Goal: Task Accomplishment & Management: Use online tool/utility

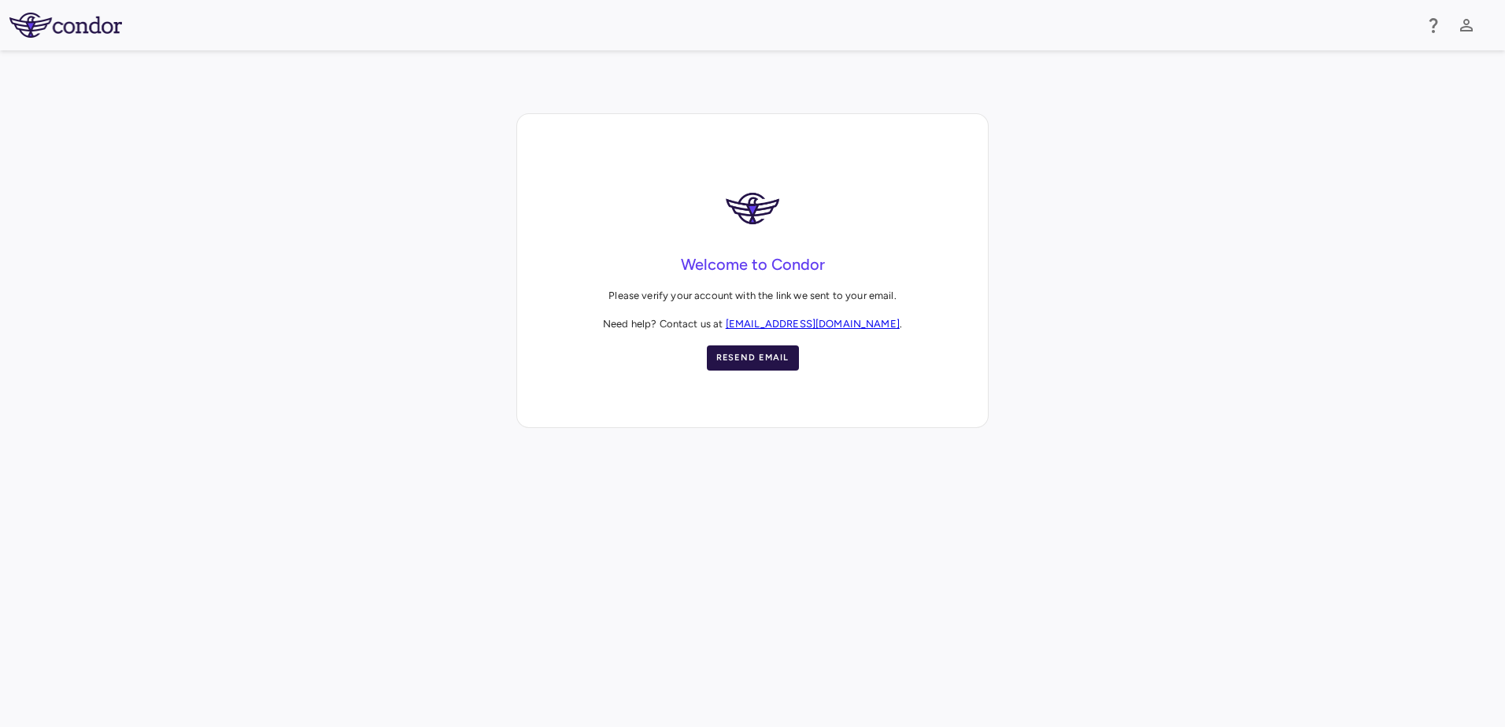
click at [742, 354] on button "Resend Email" at bounding box center [753, 358] width 92 height 25
click at [35, 176] on div "Welcome to Condor Please verify your account with the link we sent to your emai…" at bounding box center [752, 270] width 1505 height 315
click at [764, 356] on button "Resend Email" at bounding box center [753, 358] width 92 height 25
click at [760, 364] on button "Resend Email" at bounding box center [753, 358] width 92 height 25
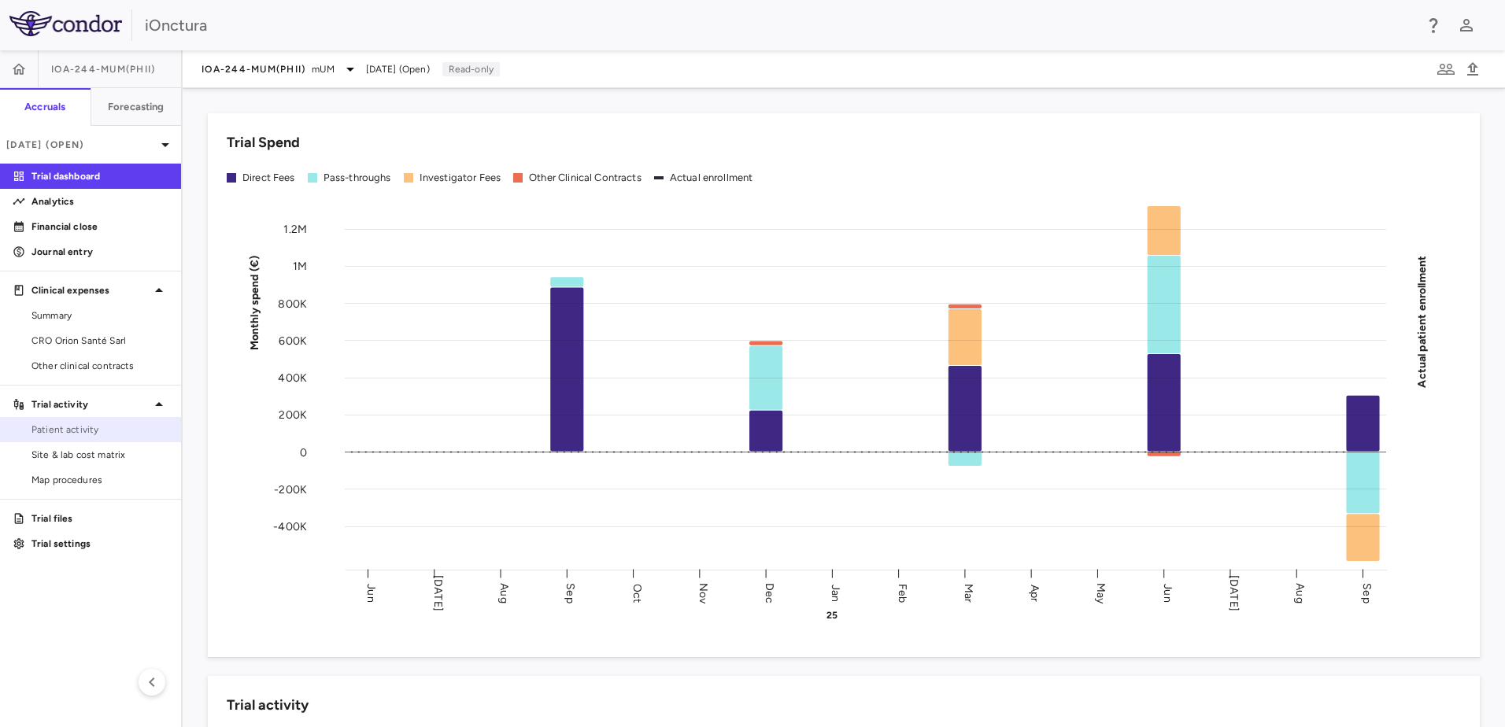
click at [38, 432] on span "Patient activity" at bounding box center [99, 430] width 137 height 14
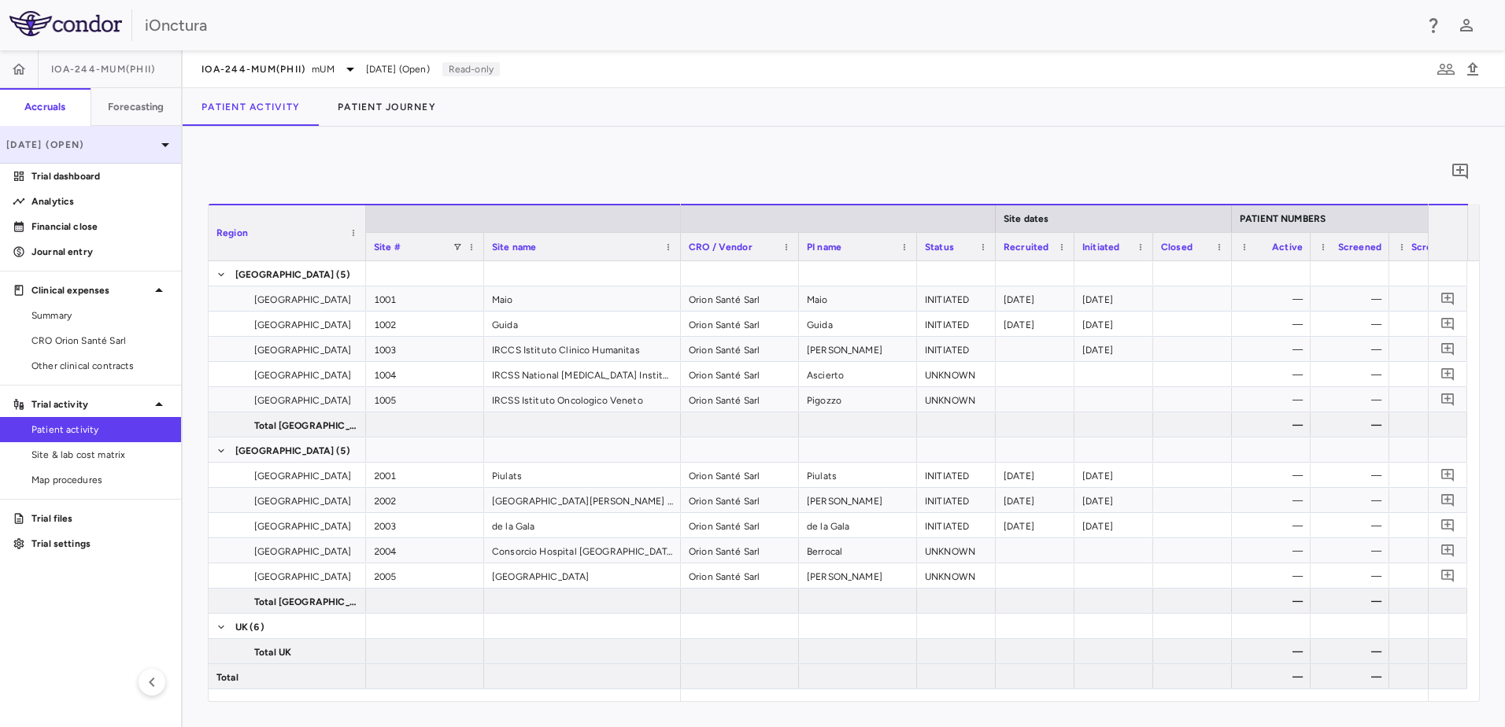
click at [159, 146] on icon at bounding box center [165, 144] width 19 height 19
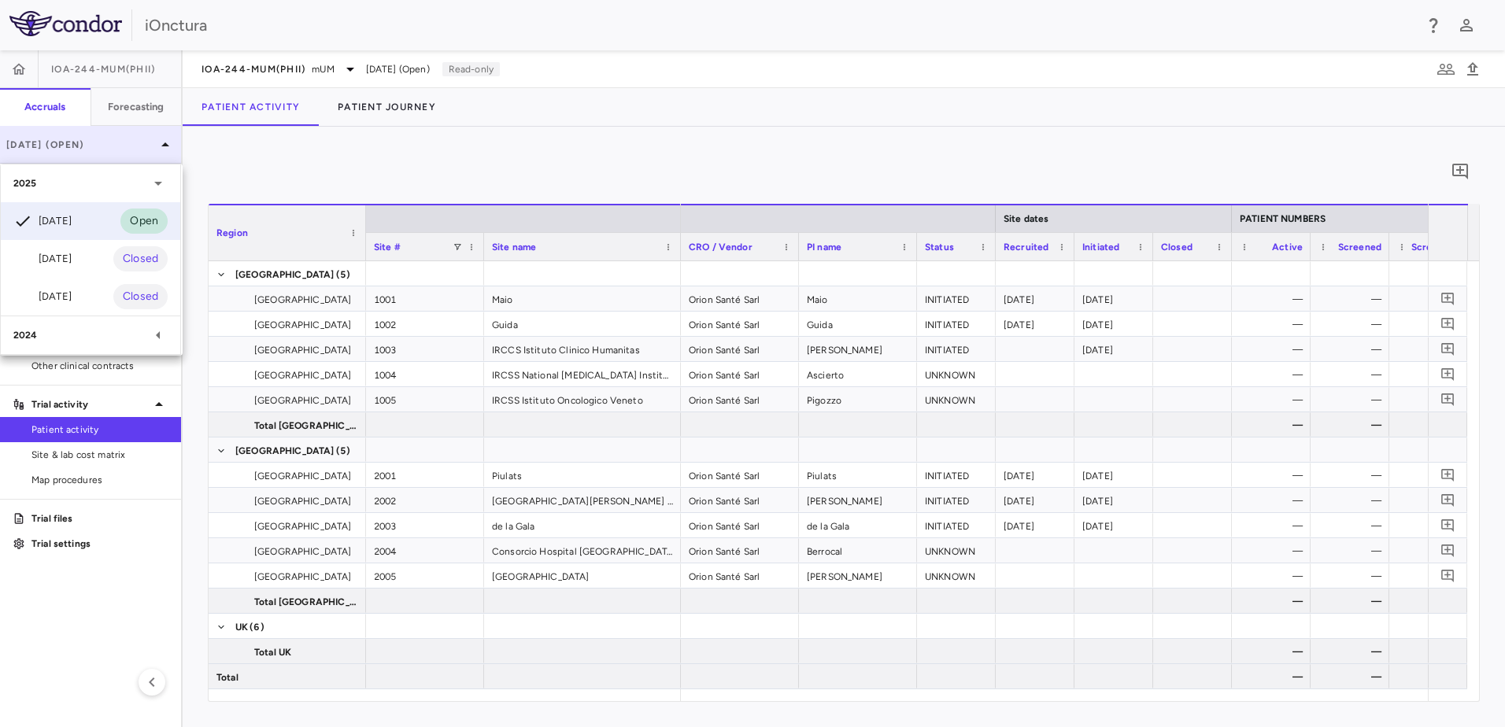
click at [159, 146] on div at bounding box center [752, 363] width 1505 height 727
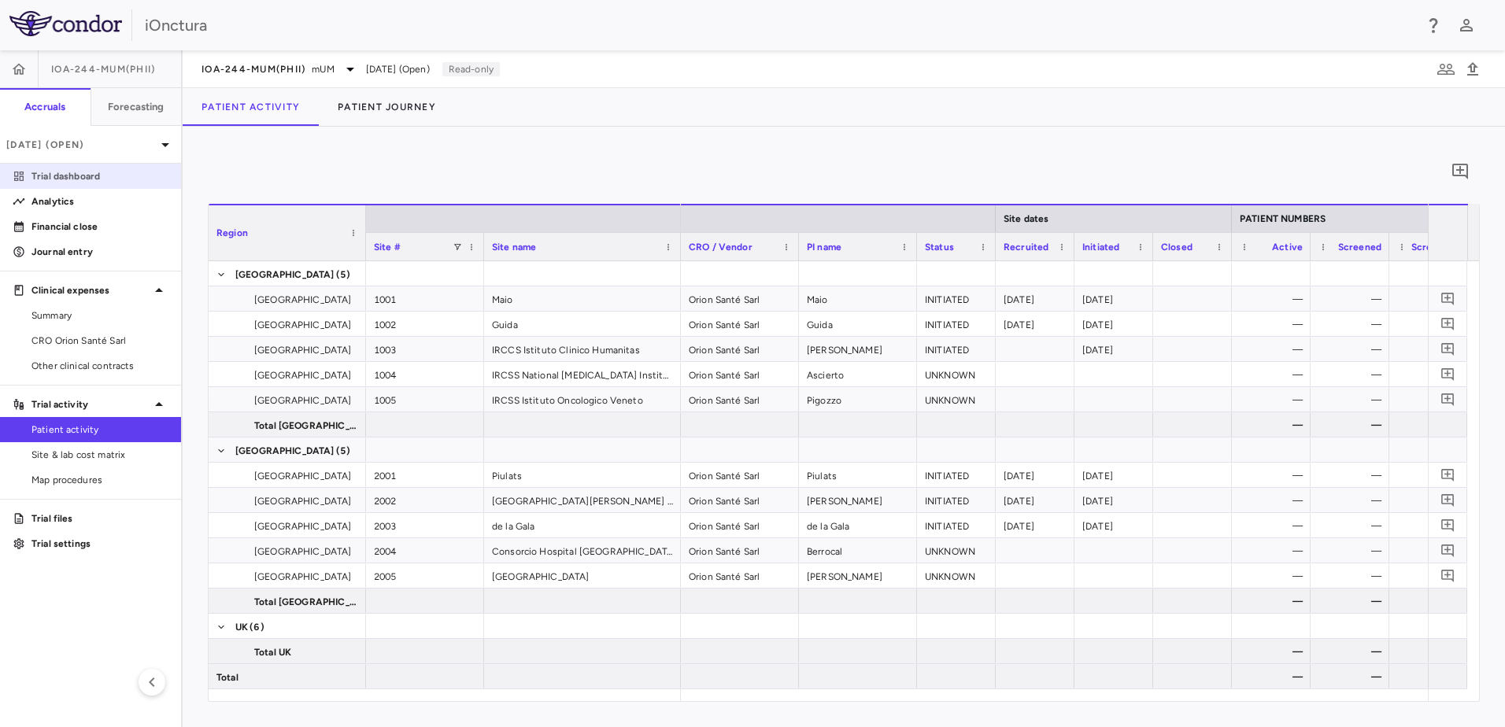
click at [77, 176] on p "Trial dashboard" at bounding box center [99, 176] width 137 height 14
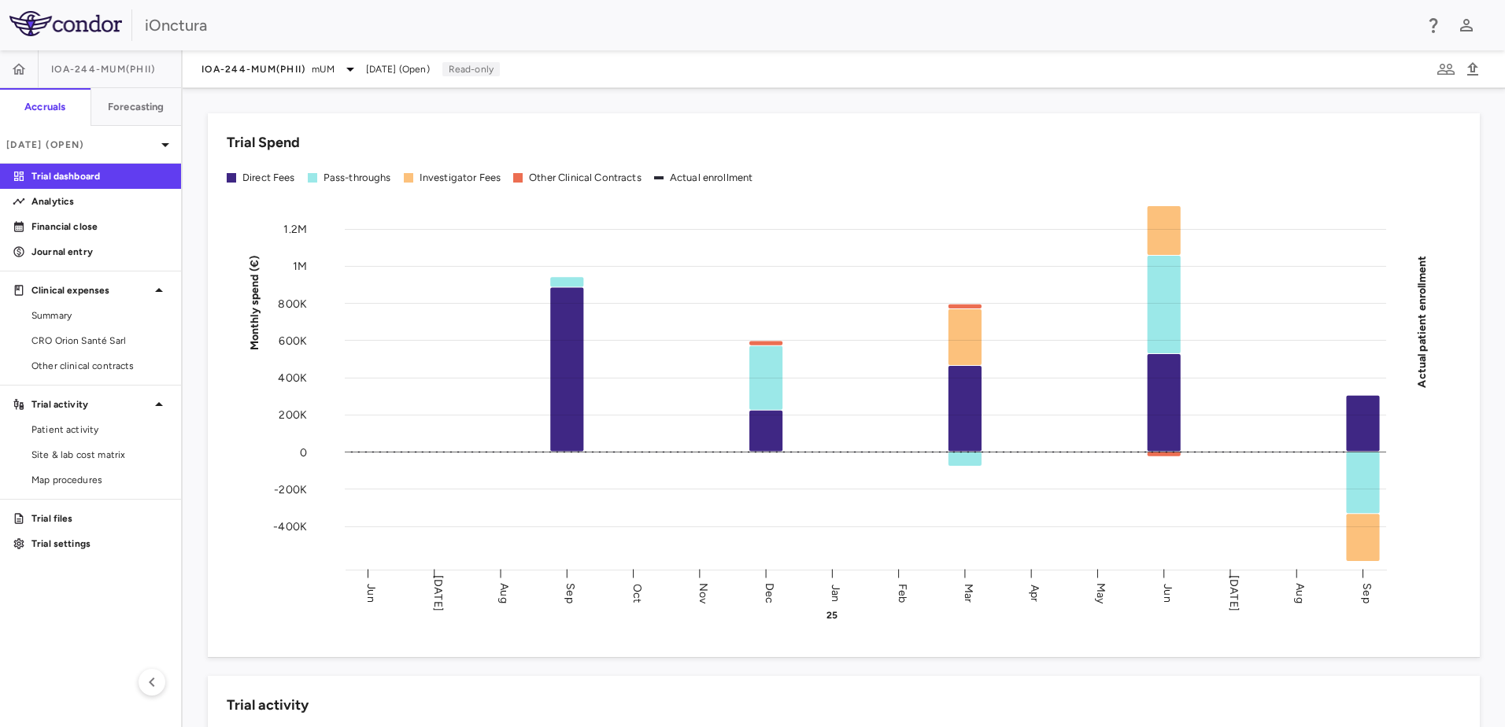
click at [100, 66] on span "IOA-244-mUM(PhII)" at bounding box center [103, 69] width 104 height 13
click at [57, 437] on link "Patient activity" at bounding box center [90, 430] width 181 height 24
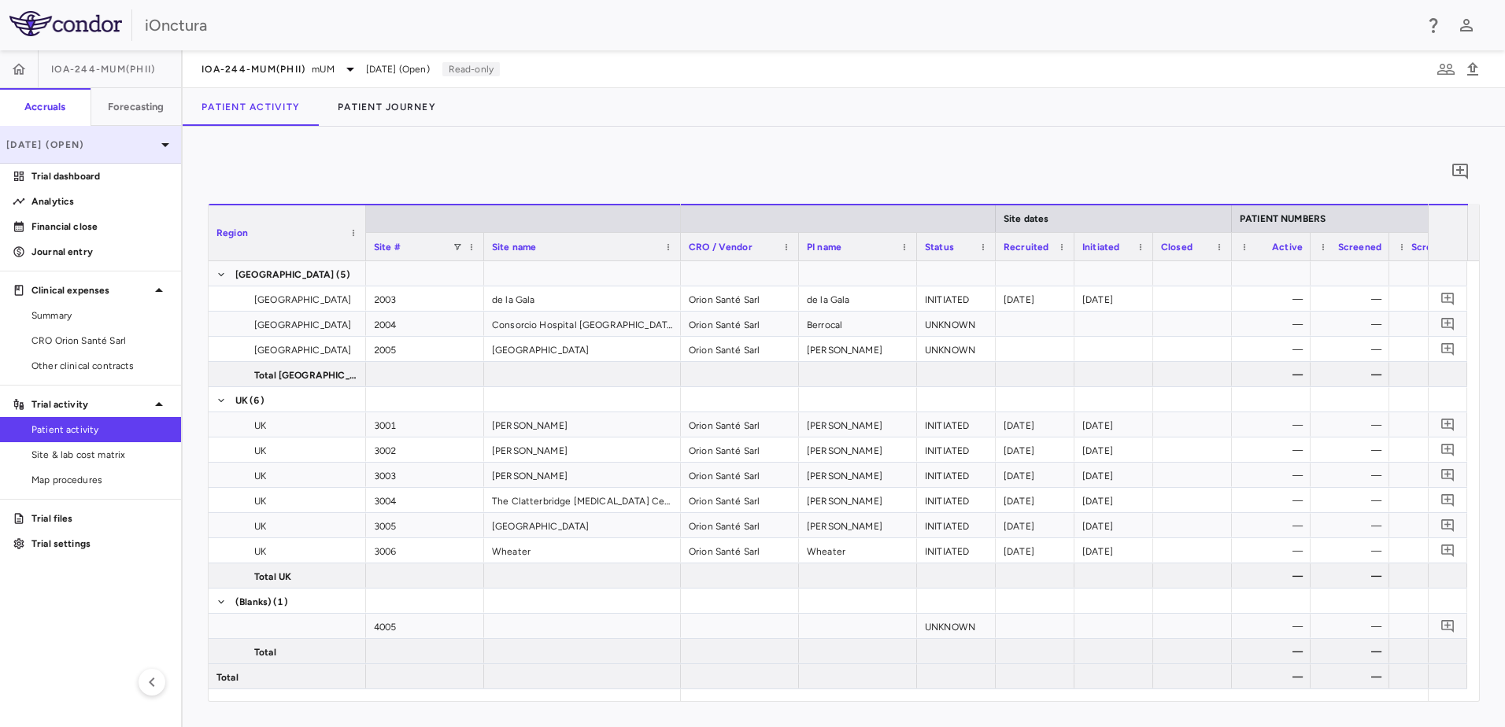
click at [164, 144] on icon at bounding box center [165, 145] width 8 height 4
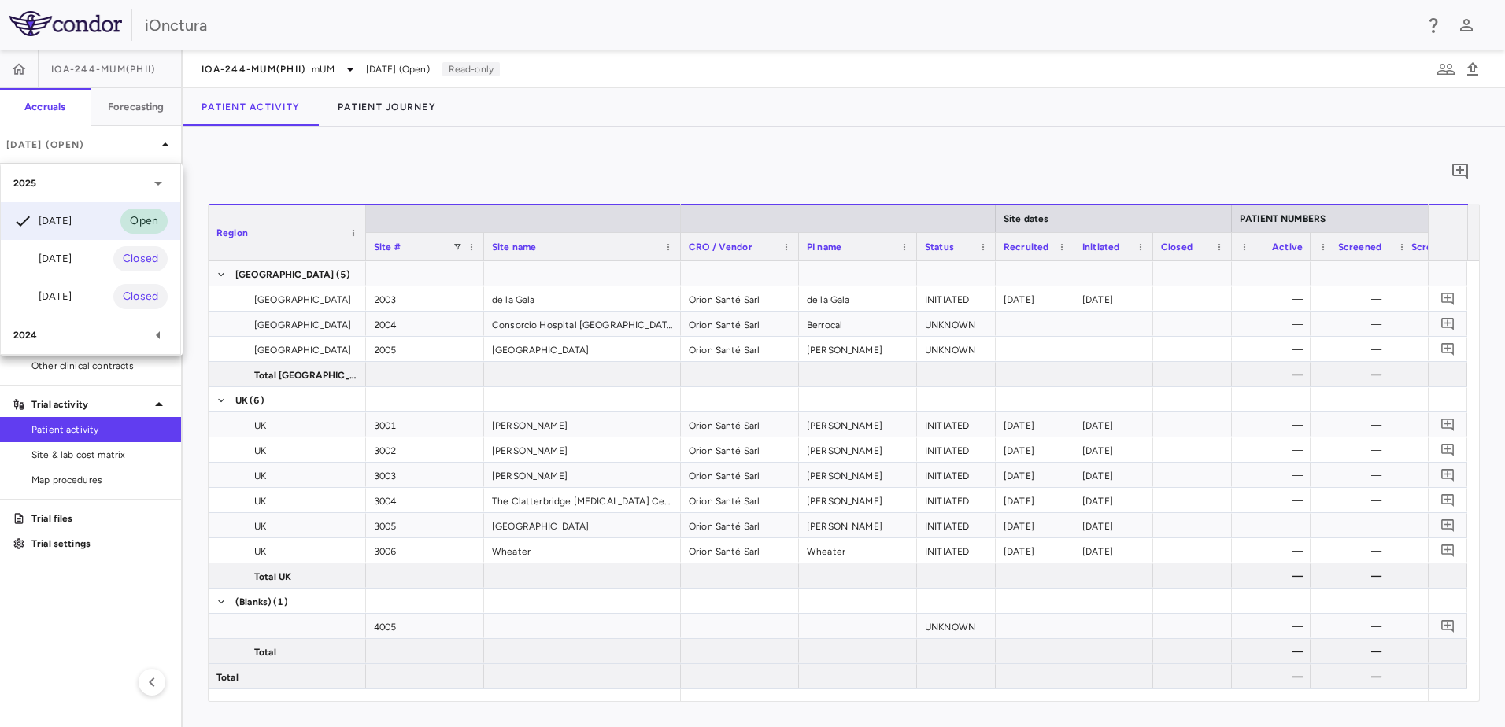
click at [237, 142] on div at bounding box center [752, 363] width 1505 height 727
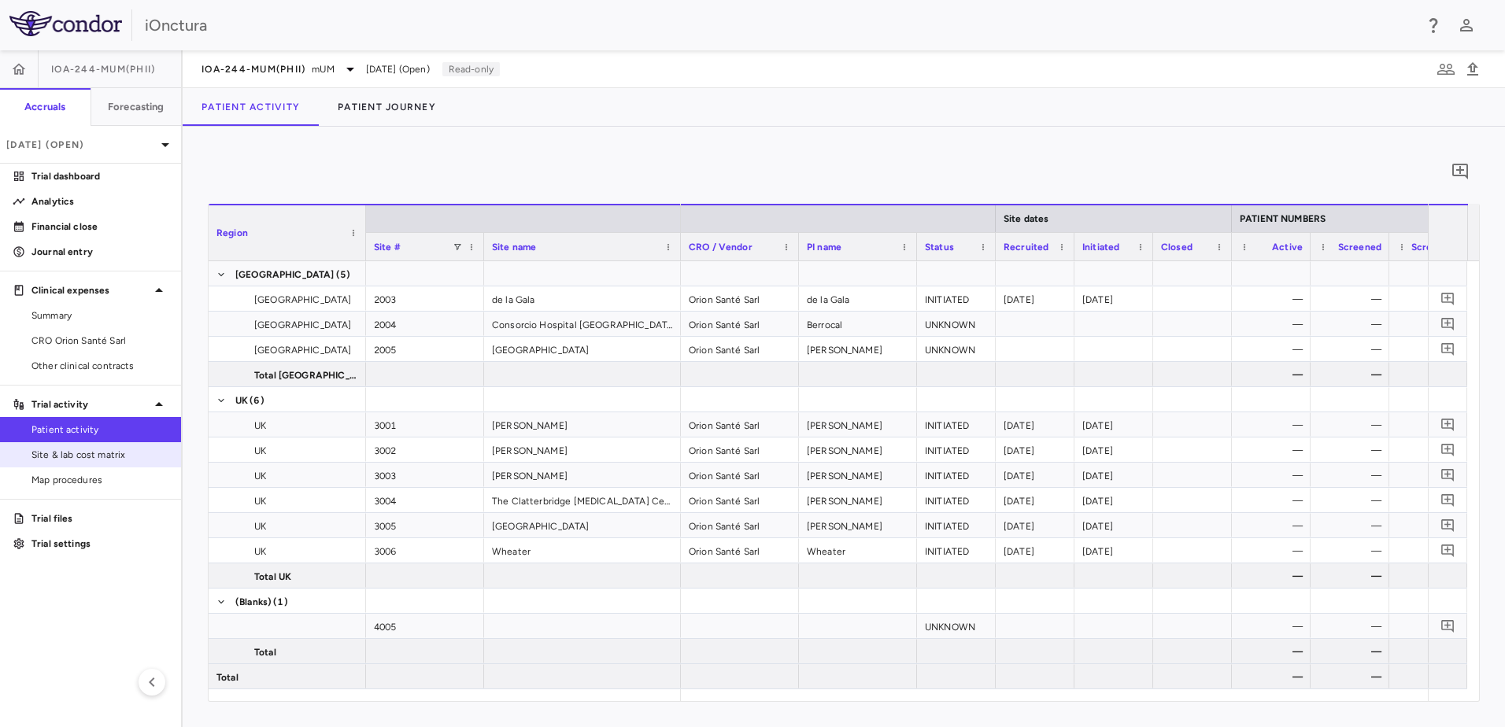
click at [64, 451] on span "Site & lab cost matrix" at bounding box center [99, 455] width 137 height 14
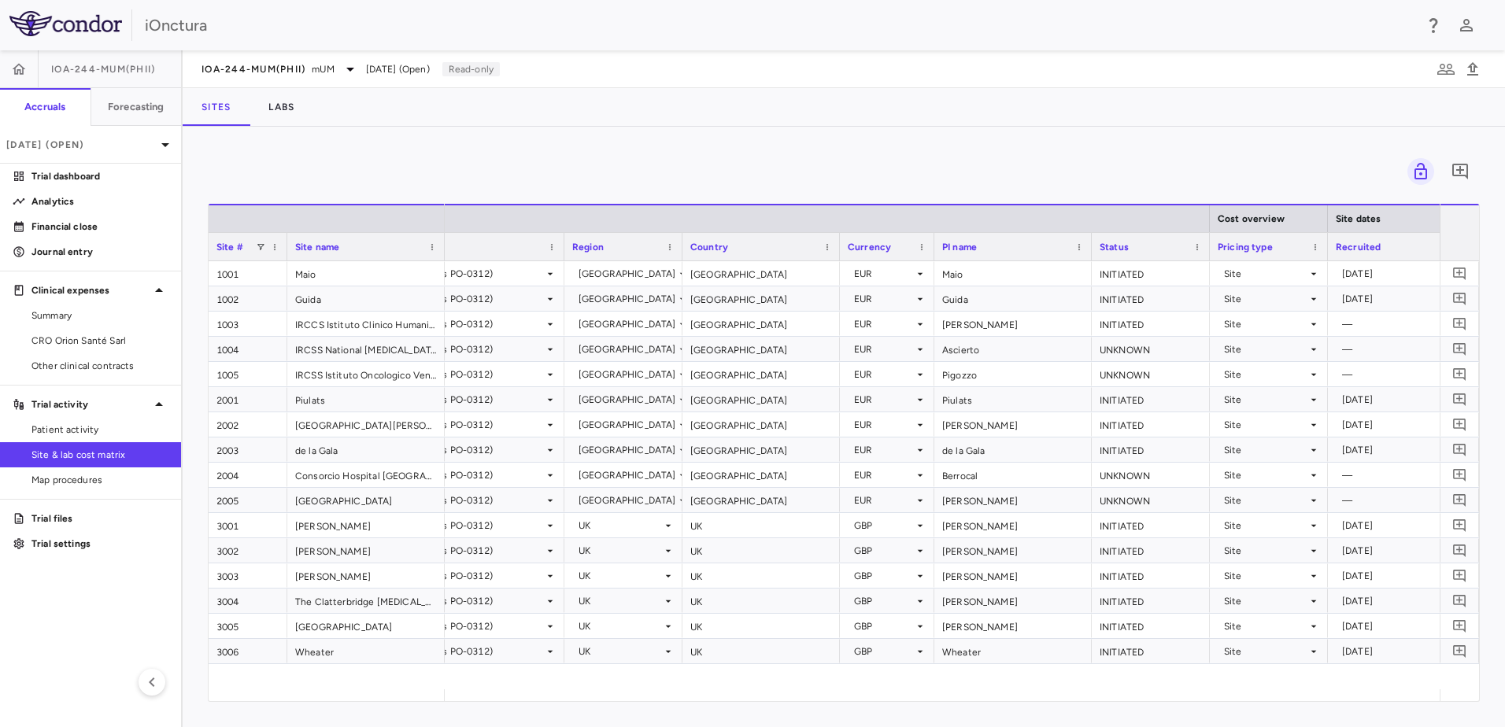
scroll to position [0, 157]
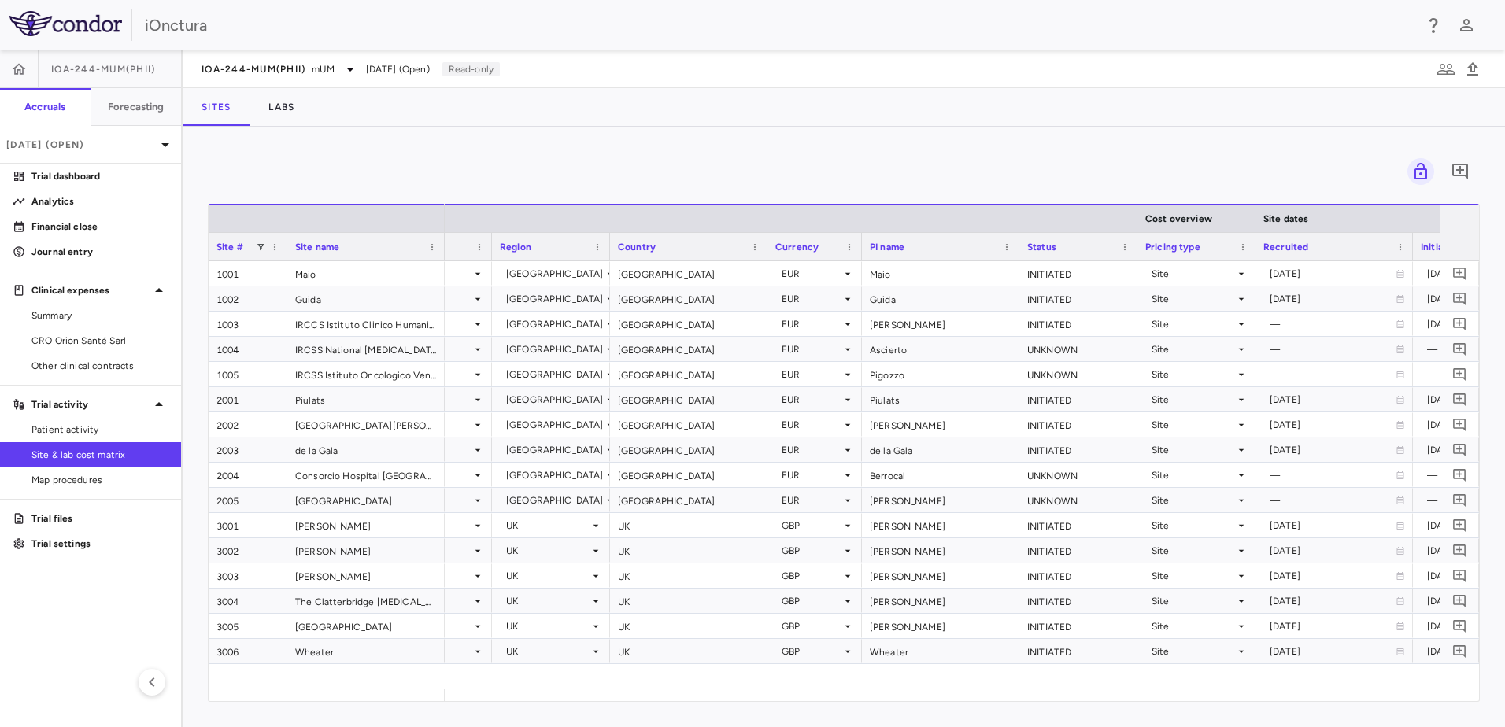
click at [598, 177] on div "0" at bounding box center [844, 171] width 1272 height 39
click at [119, 113] on h6 "Forecasting" at bounding box center [136, 107] width 57 height 14
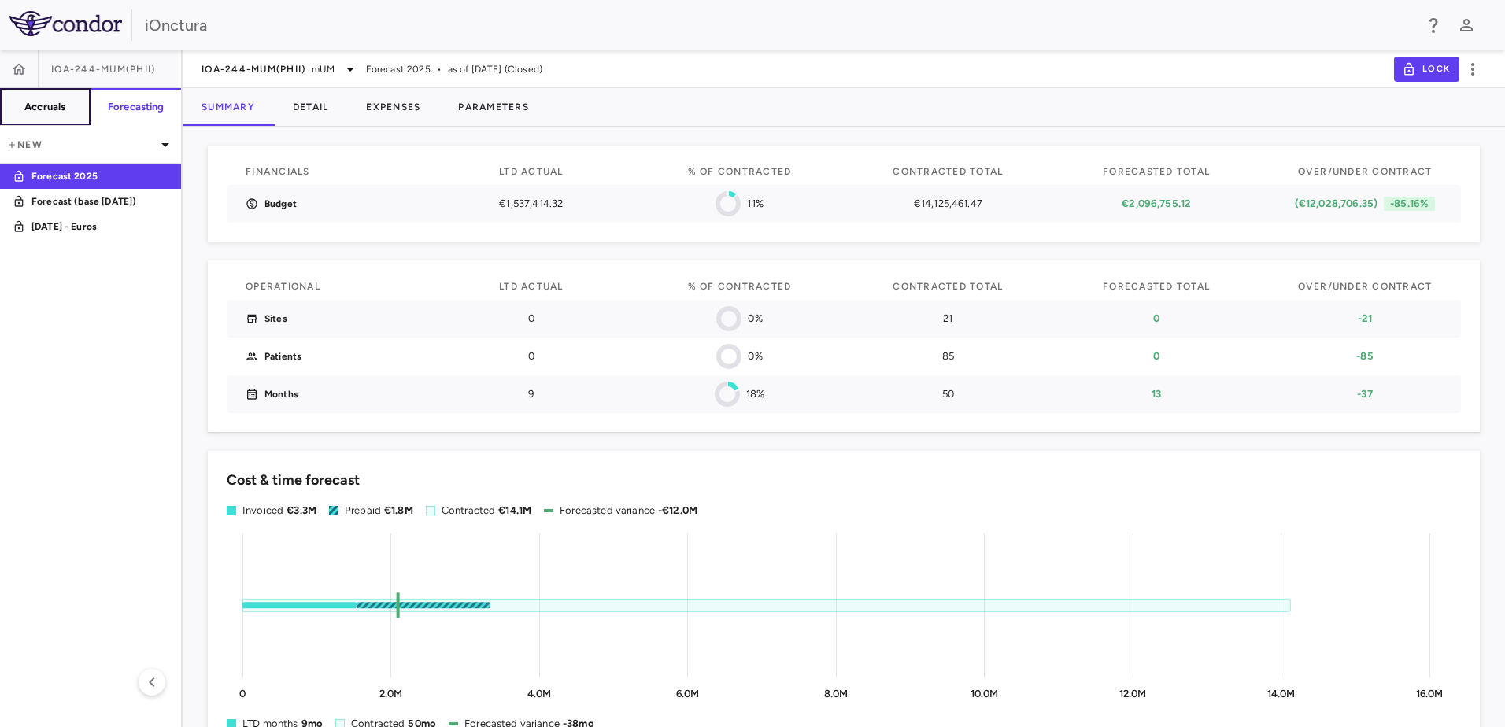
click at [21, 106] on button "Accruals" at bounding box center [45, 107] width 91 height 38
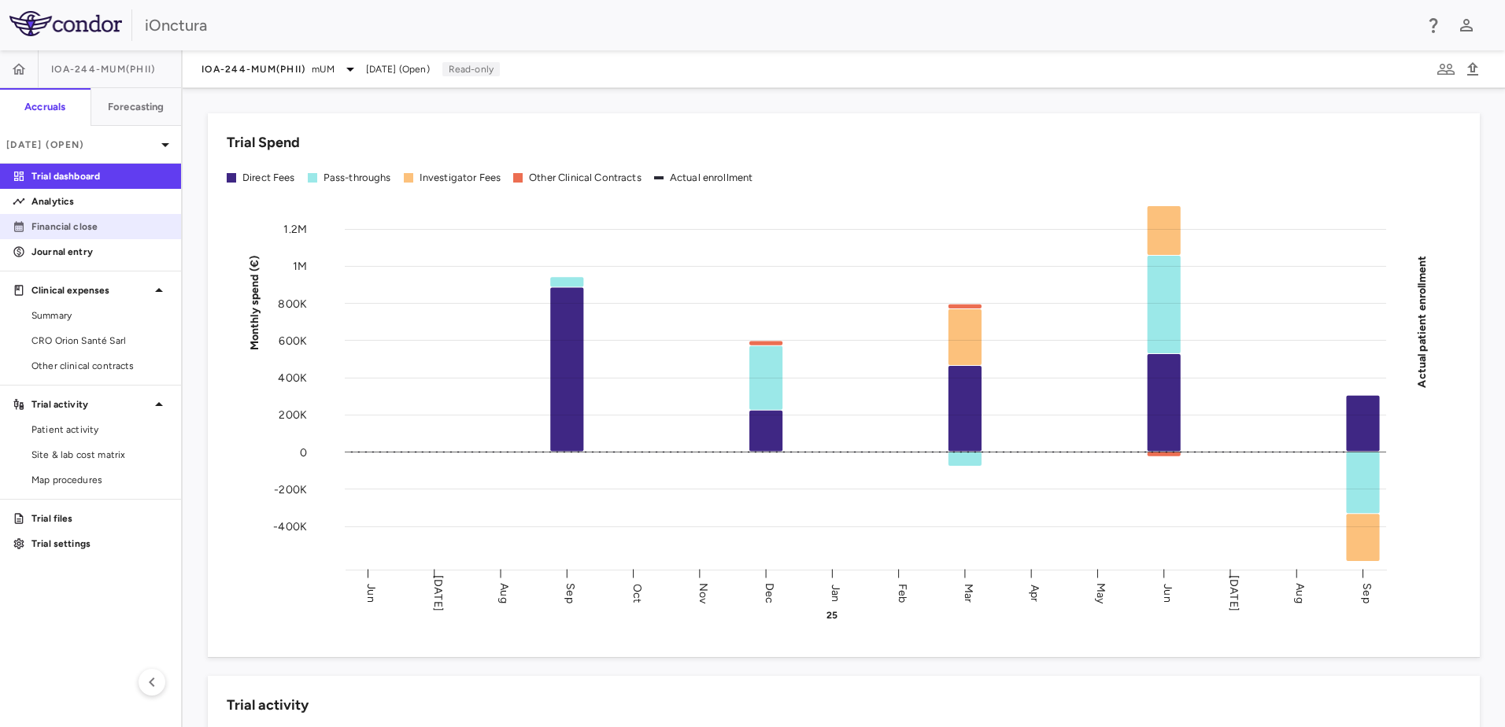
click at [74, 228] on p "Financial close" at bounding box center [99, 227] width 137 height 14
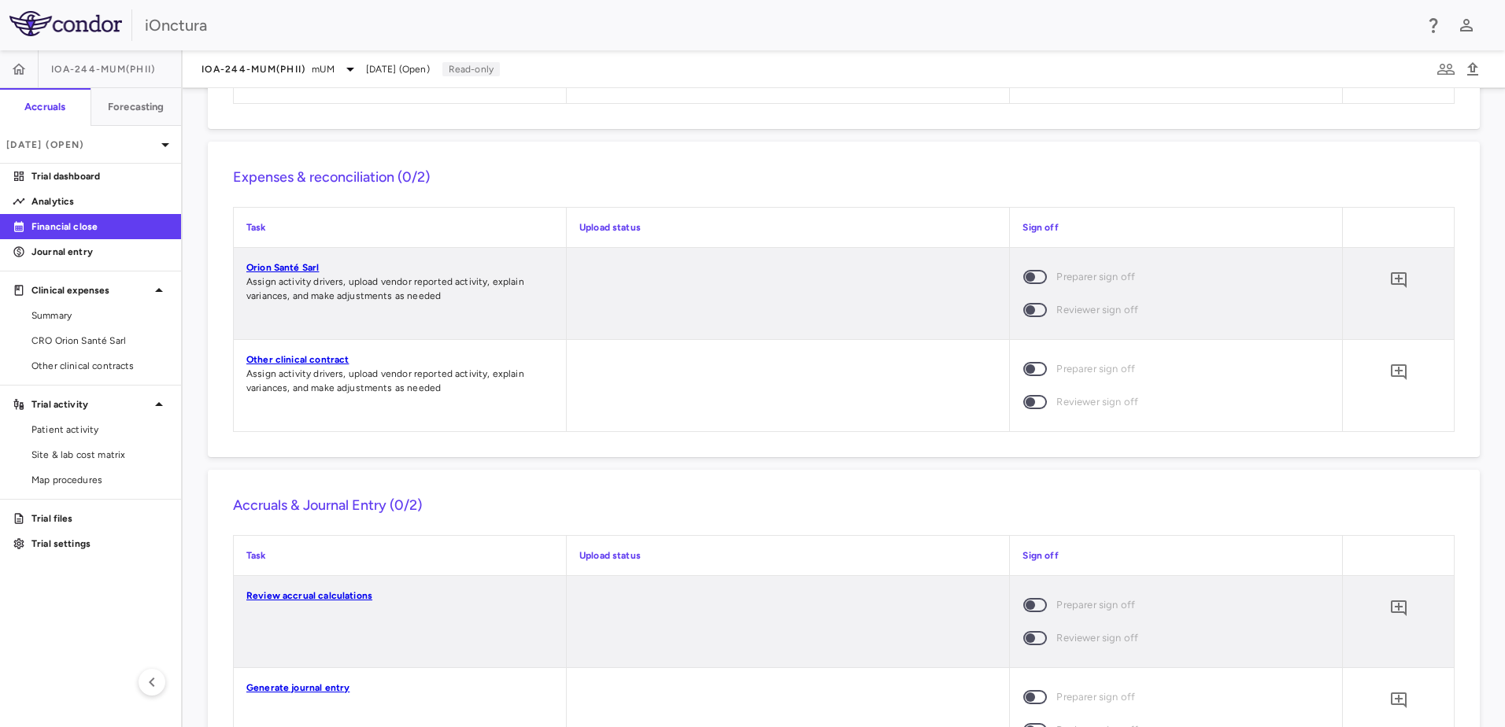
scroll to position [1102, 0]
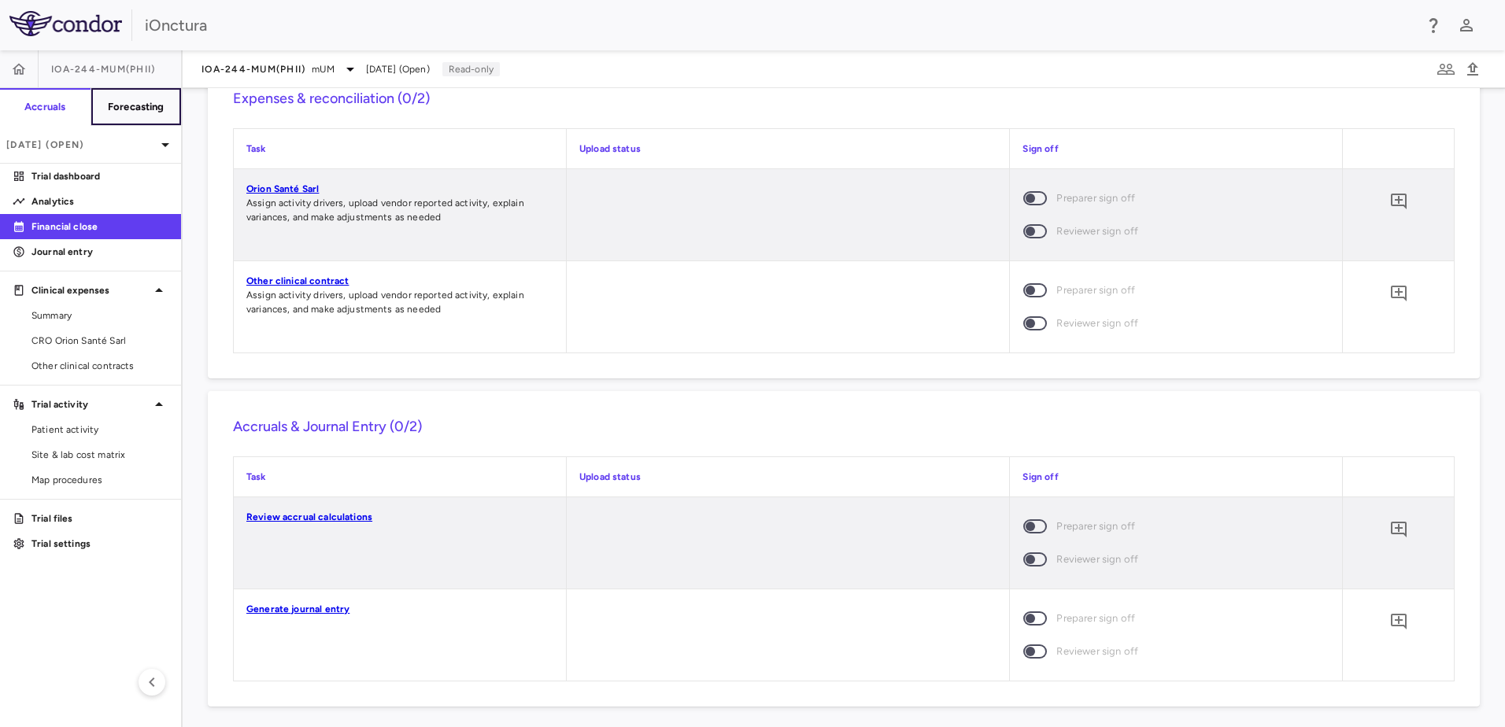
click at [141, 113] on h6 "Forecasting" at bounding box center [136, 107] width 57 height 14
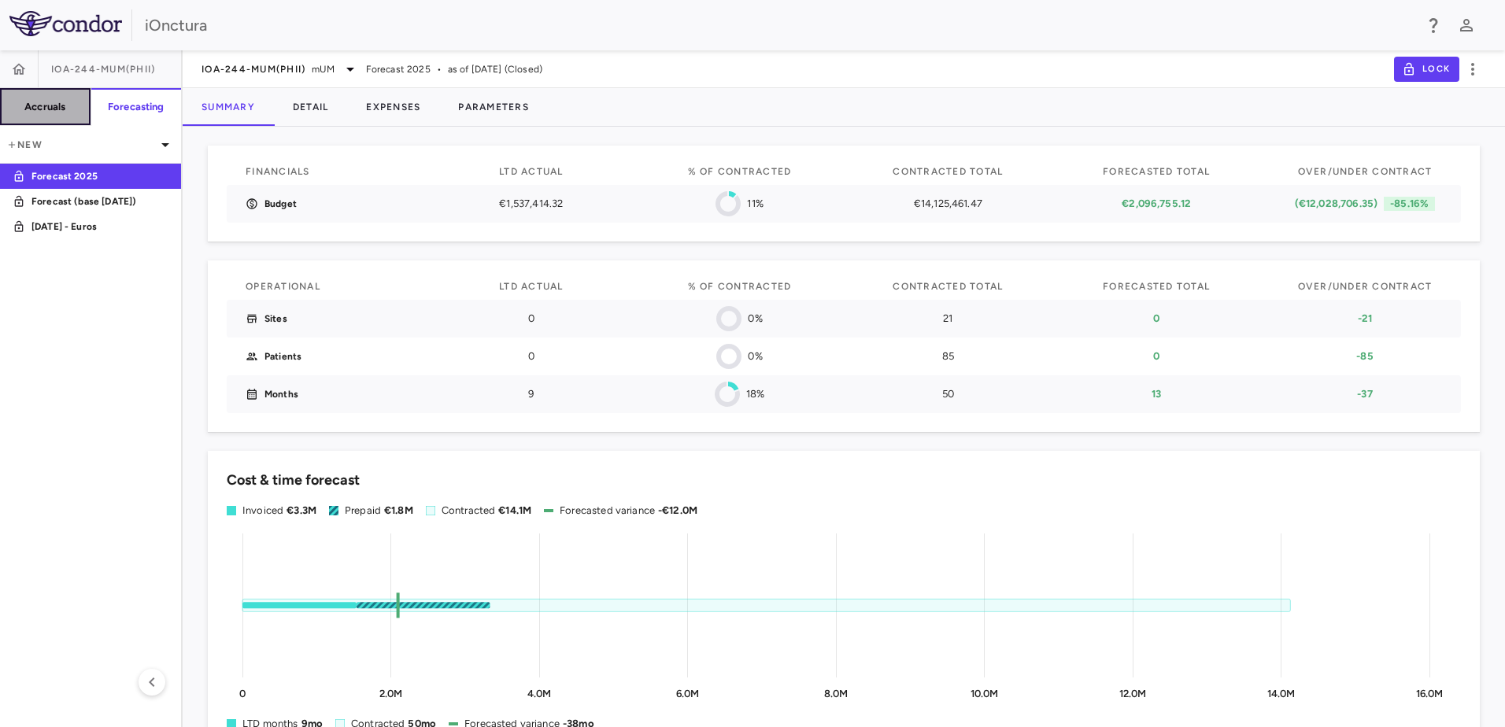
click at [57, 113] on h6 "Accruals" at bounding box center [44, 107] width 41 height 14
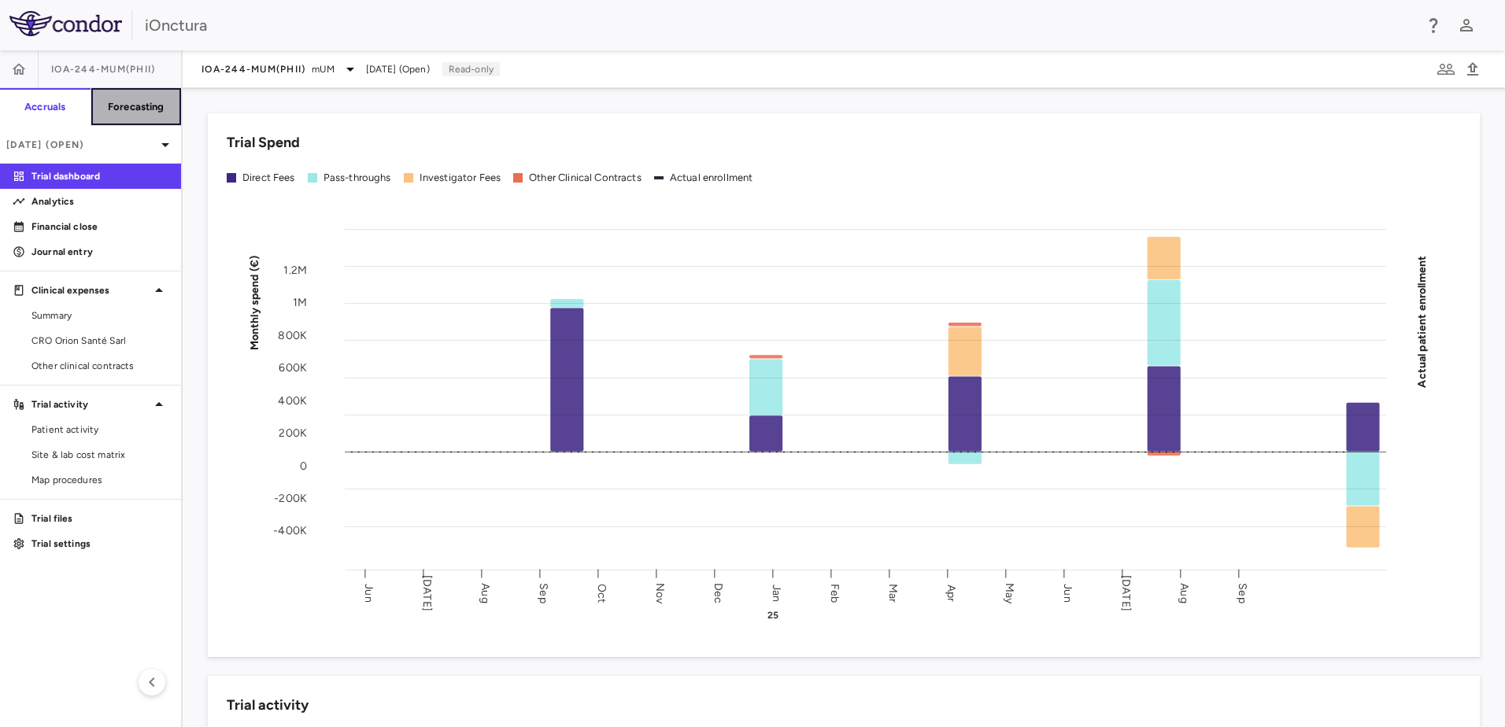
click at [138, 100] on h6 "Forecasting" at bounding box center [136, 107] width 57 height 14
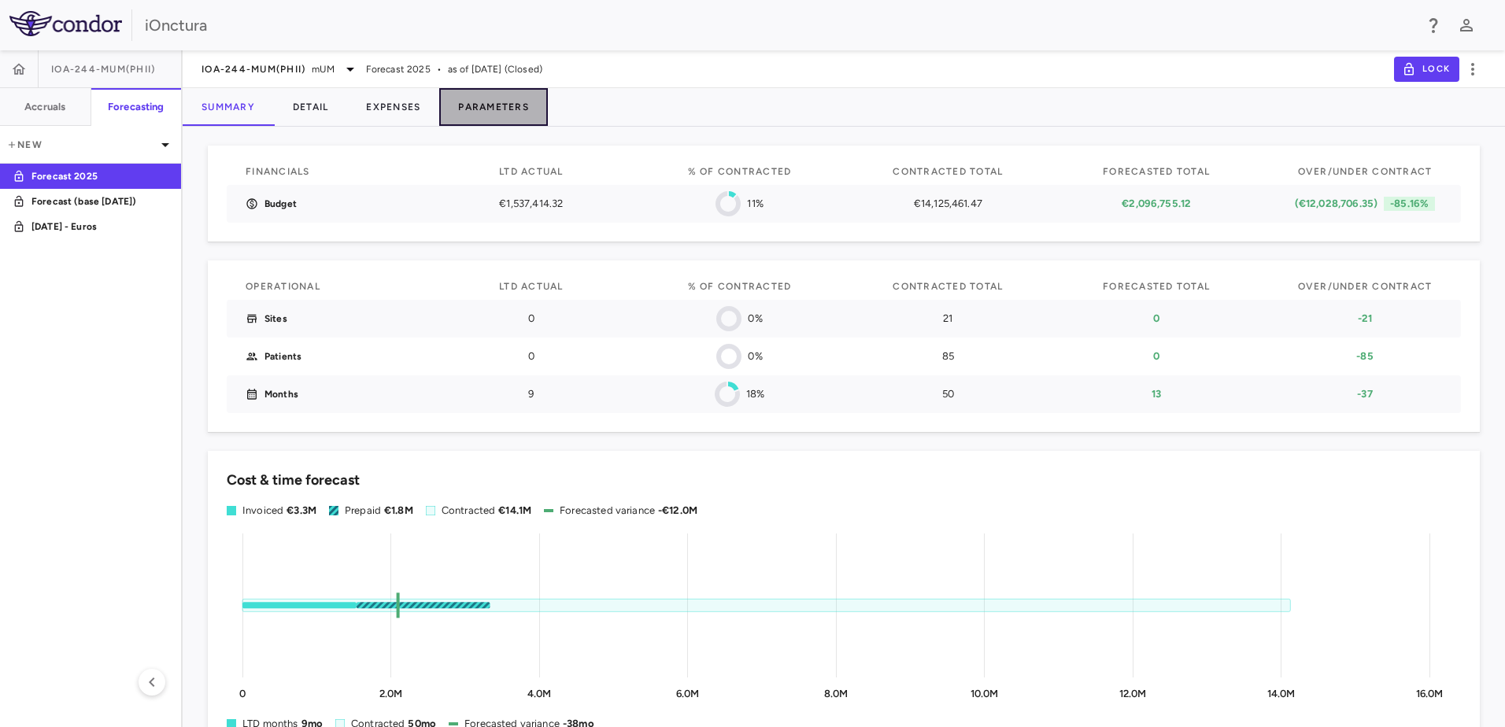
click at [479, 109] on button "Parameters" at bounding box center [493, 107] width 109 height 38
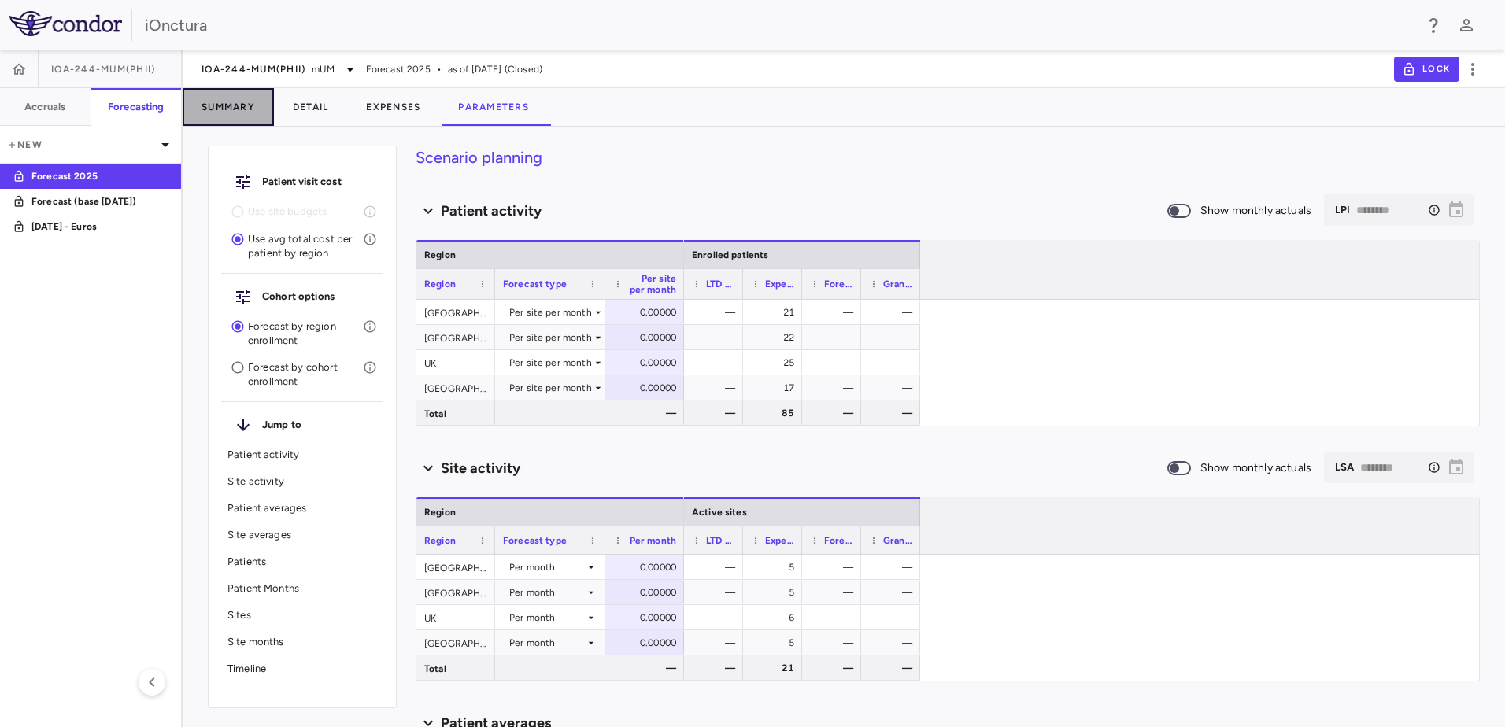
click at [245, 107] on button "Summary" at bounding box center [228, 107] width 91 height 38
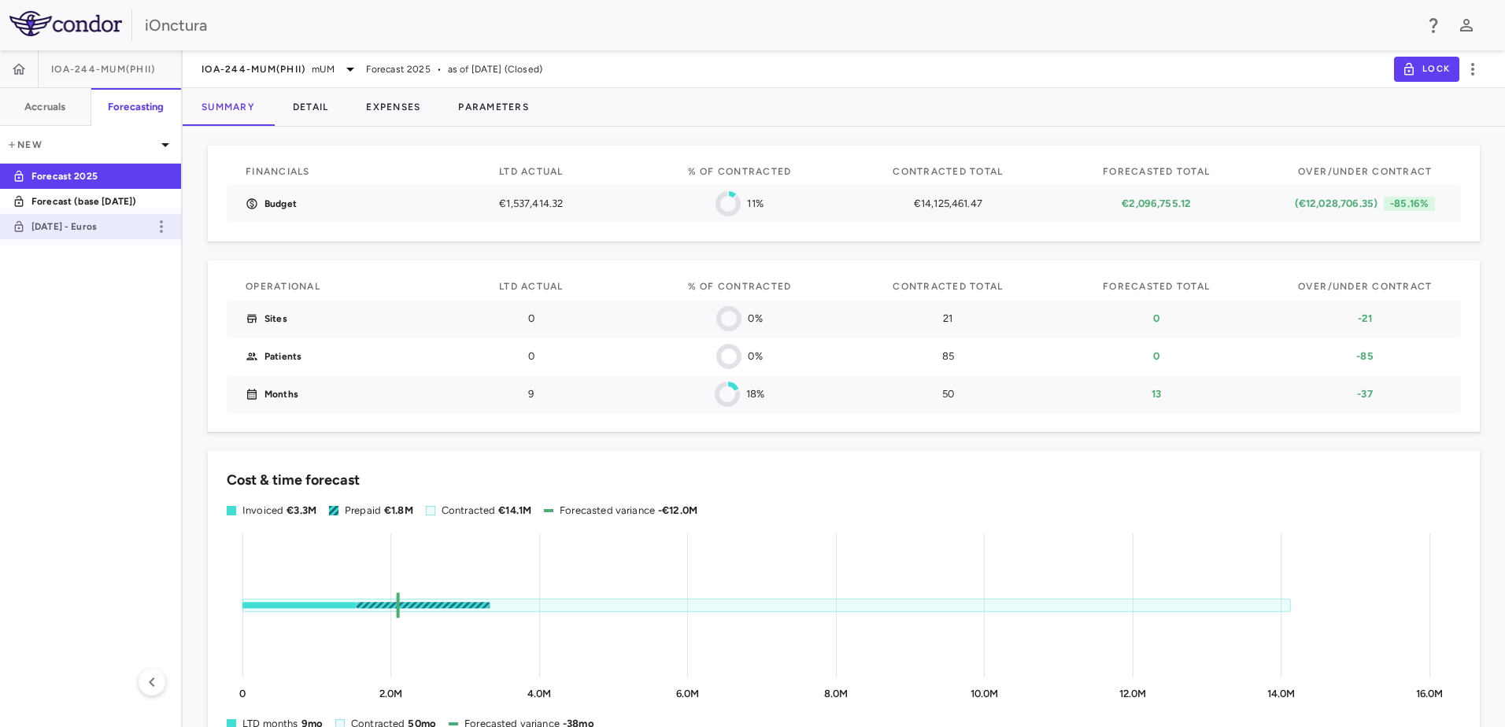
click at [102, 228] on p "June 2025 - Euros" at bounding box center [89, 227] width 117 height 14
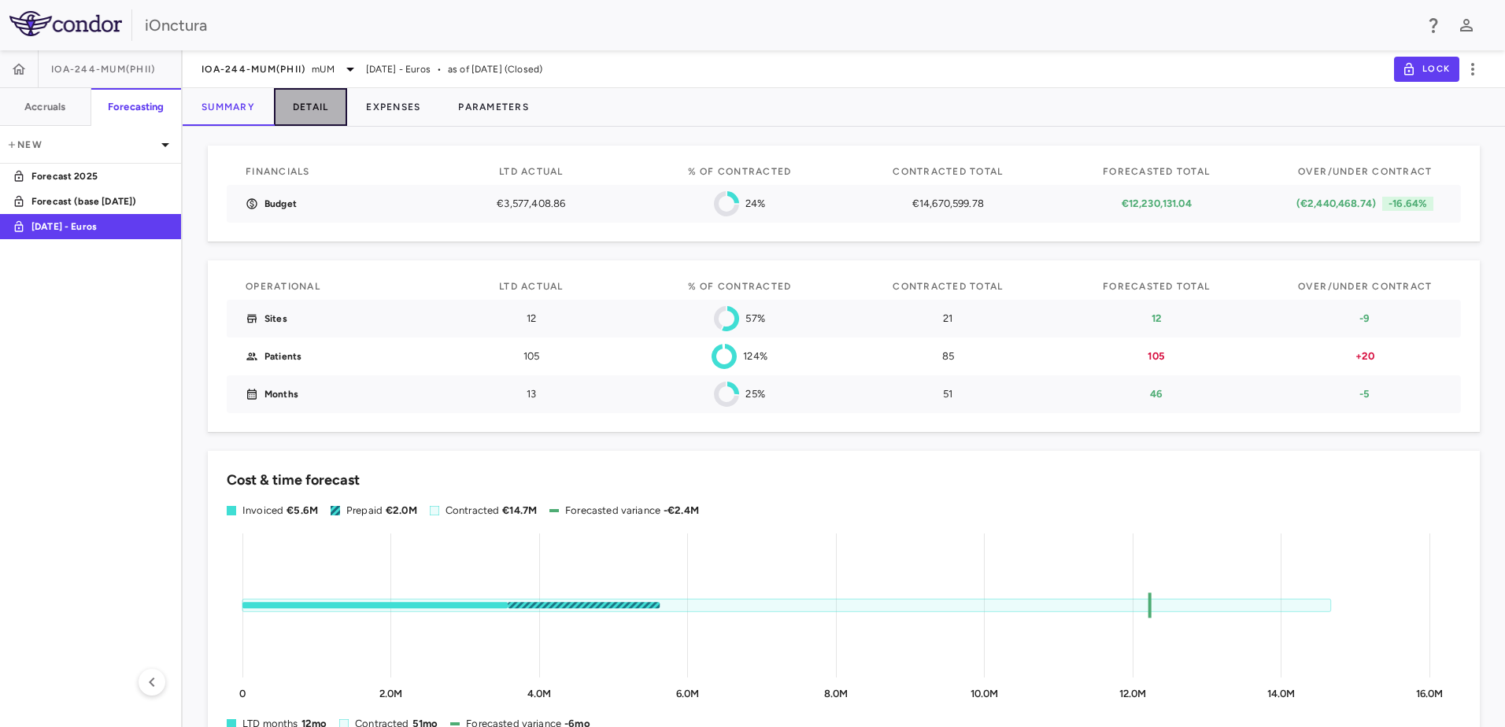
click at [326, 109] on button "Detail" at bounding box center [311, 107] width 74 height 38
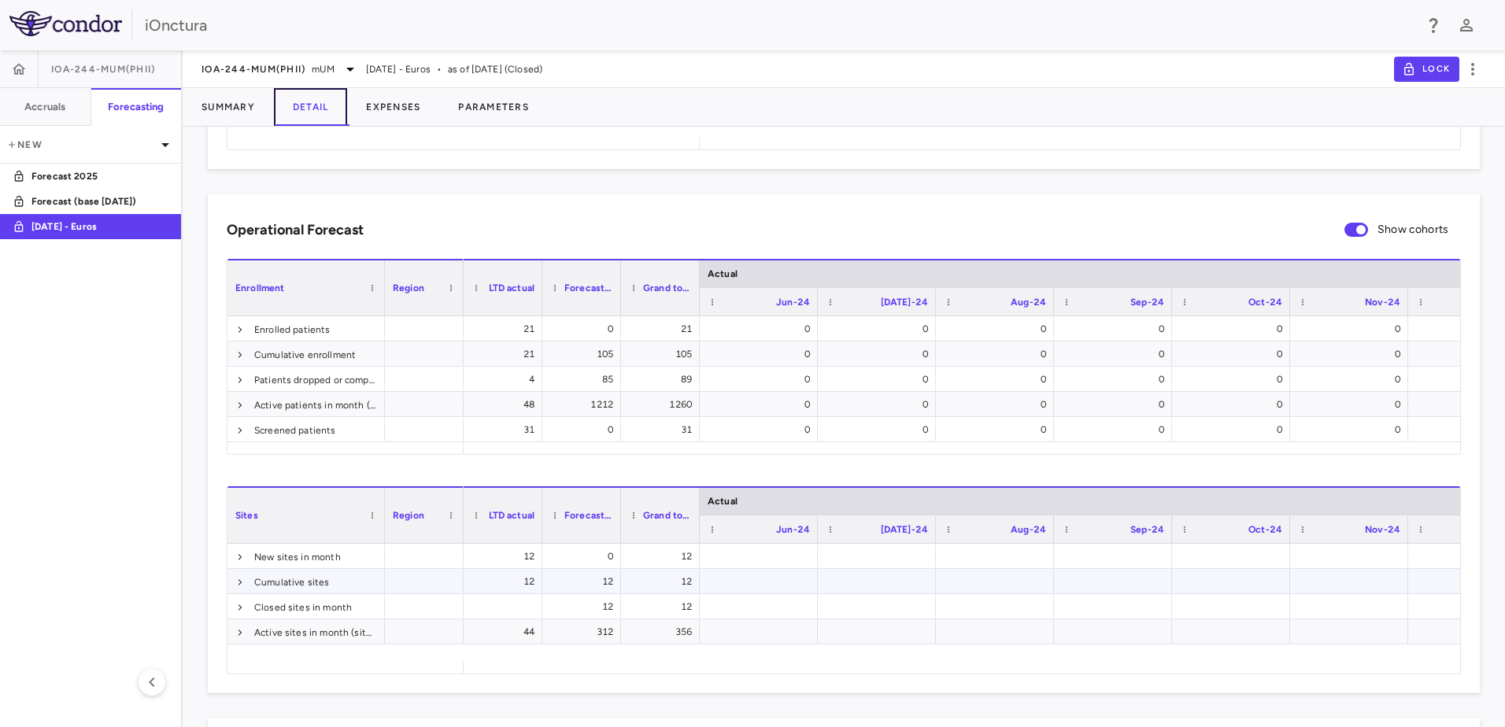
scroll to position [358, 0]
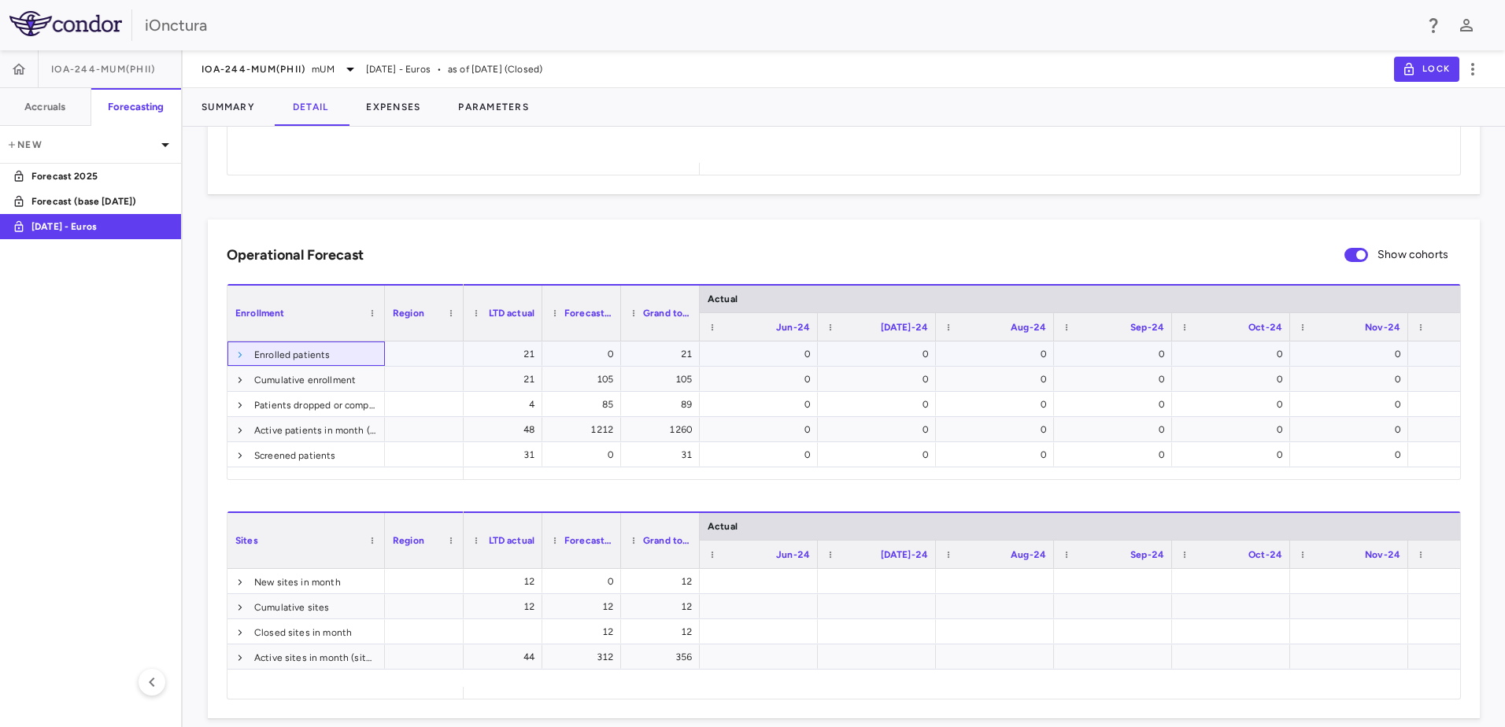
click at [240, 356] on span at bounding box center [239, 354] width 9 height 9
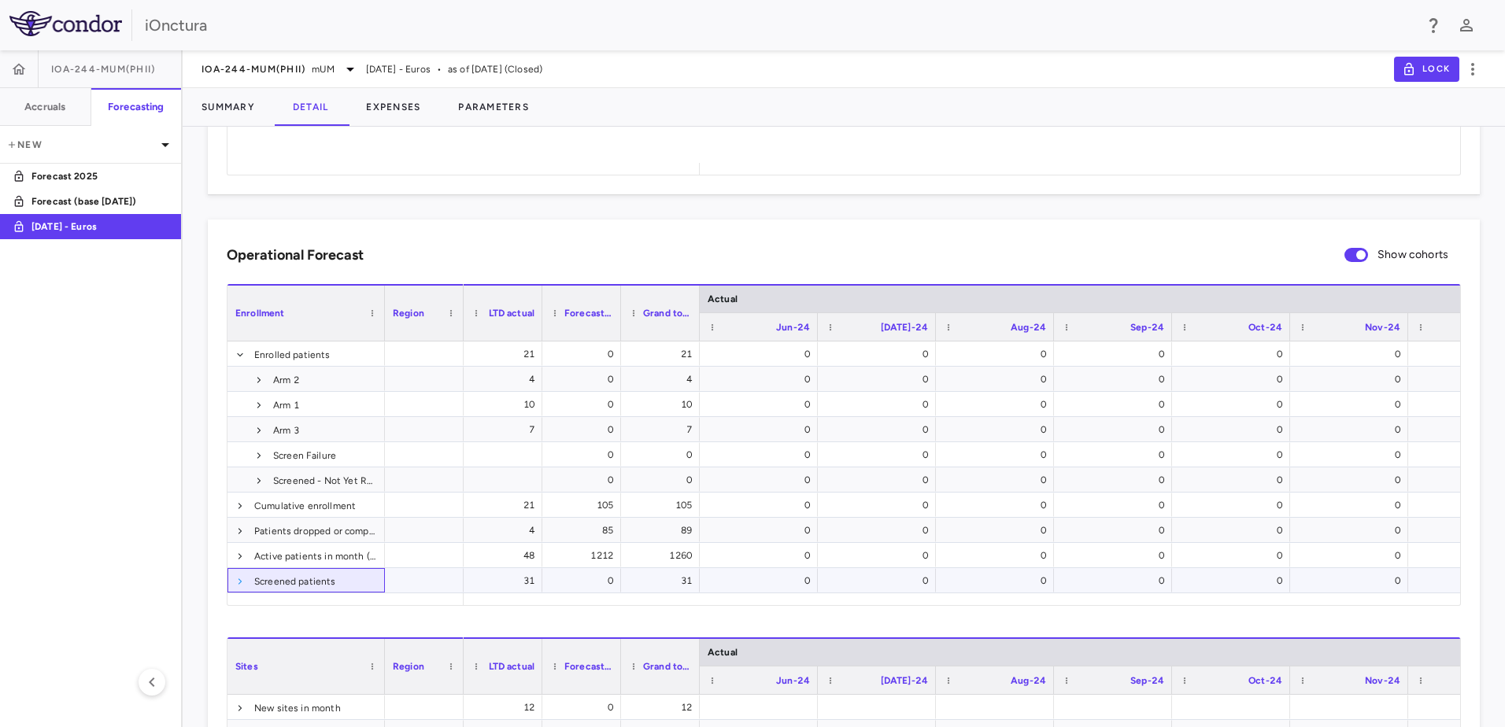
click at [241, 582] on span at bounding box center [239, 581] width 9 height 9
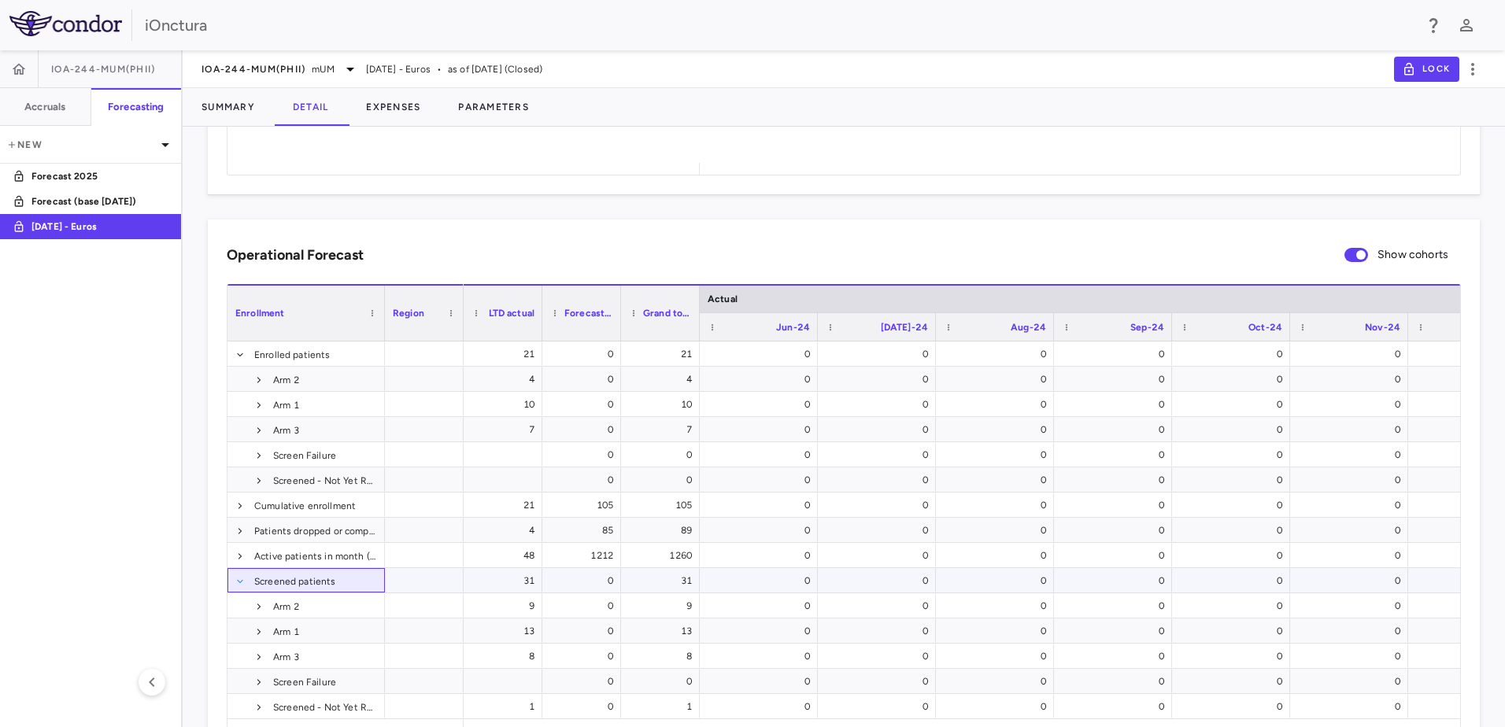
scroll to position [437, 0]
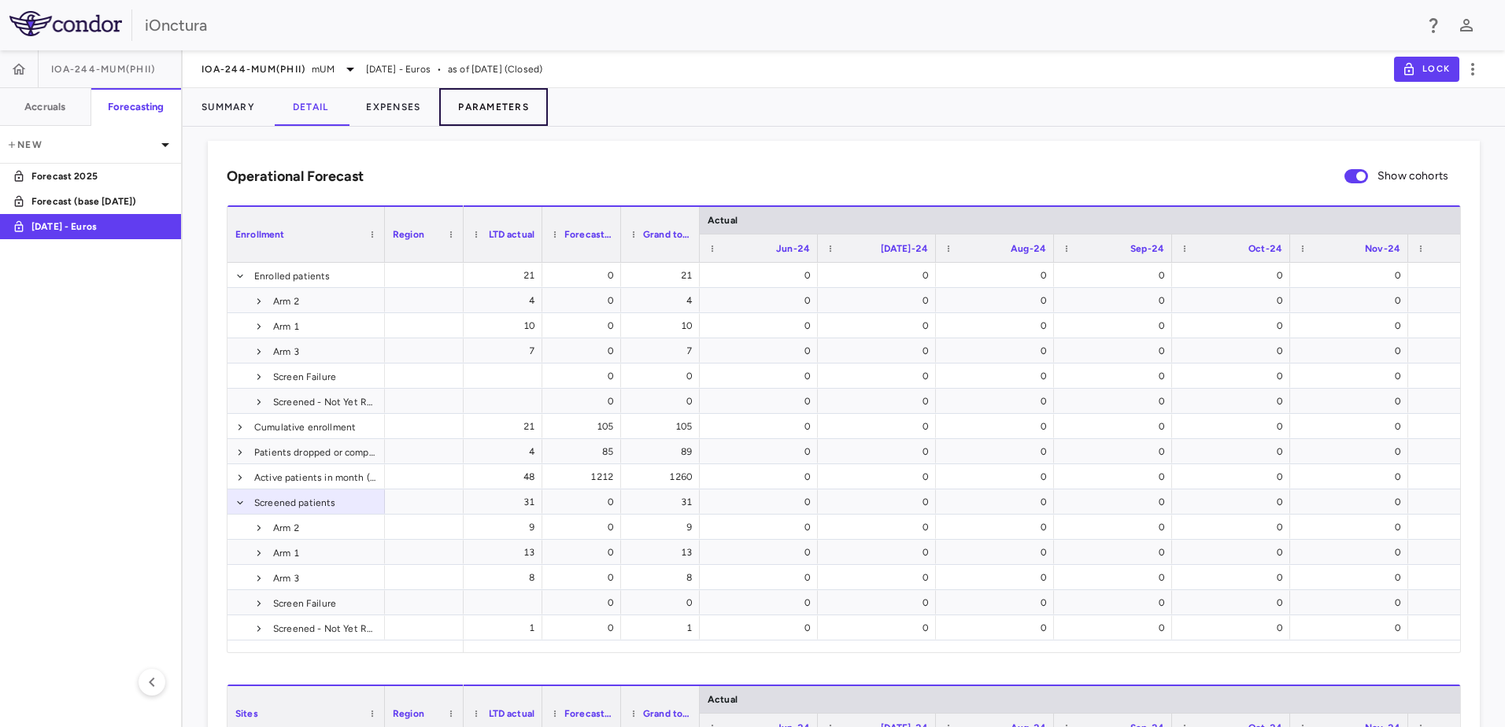
click at [489, 109] on button "Parameters" at bounding box center [493, 107] width 109 height 38
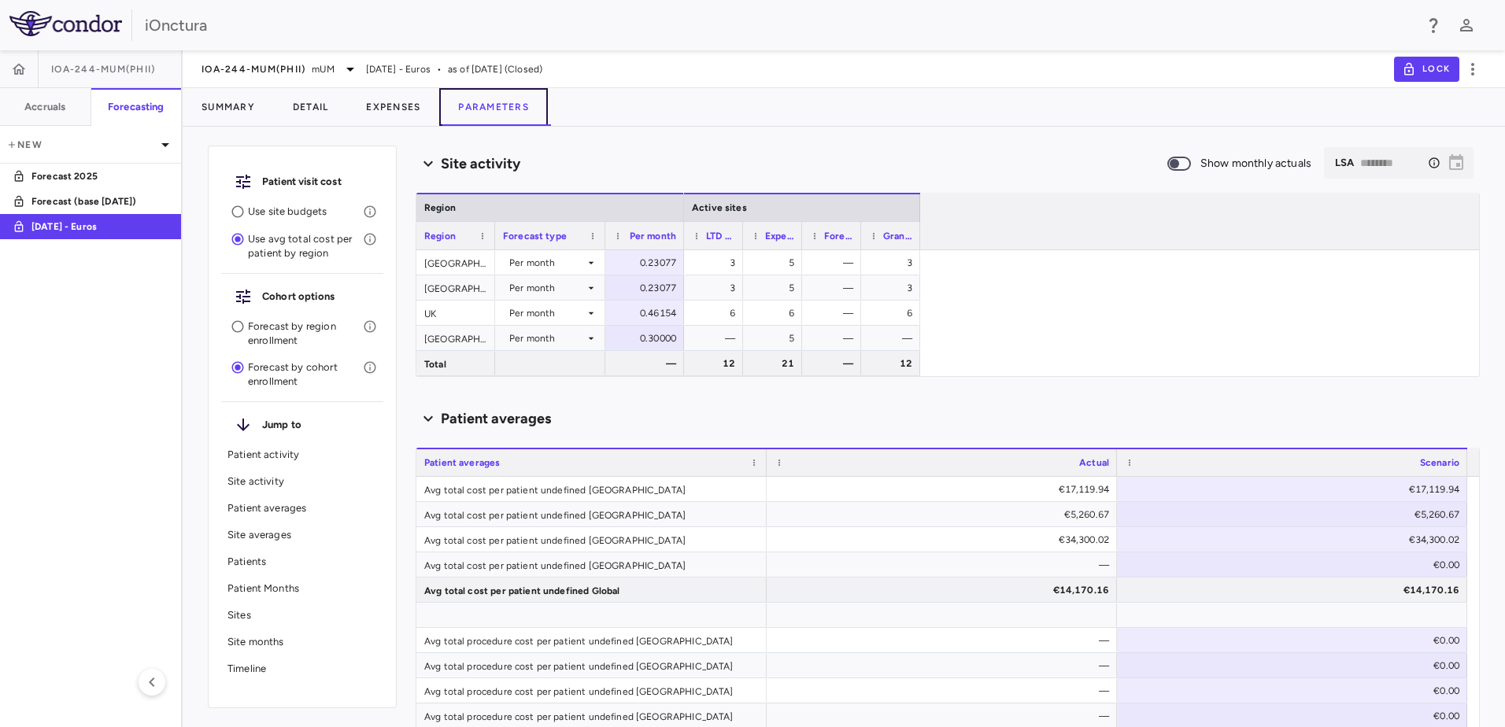
scroll to position [709, 0]
click at [252, 457] on p "Patient activity" at bounding box center [303, 455] width 150 height 14
click at [591, 261] on icon at bounding box center [591, 262] width 13 height 13
click at [591, 261] on div at bounding box center [752, 363] width 1505 height 727
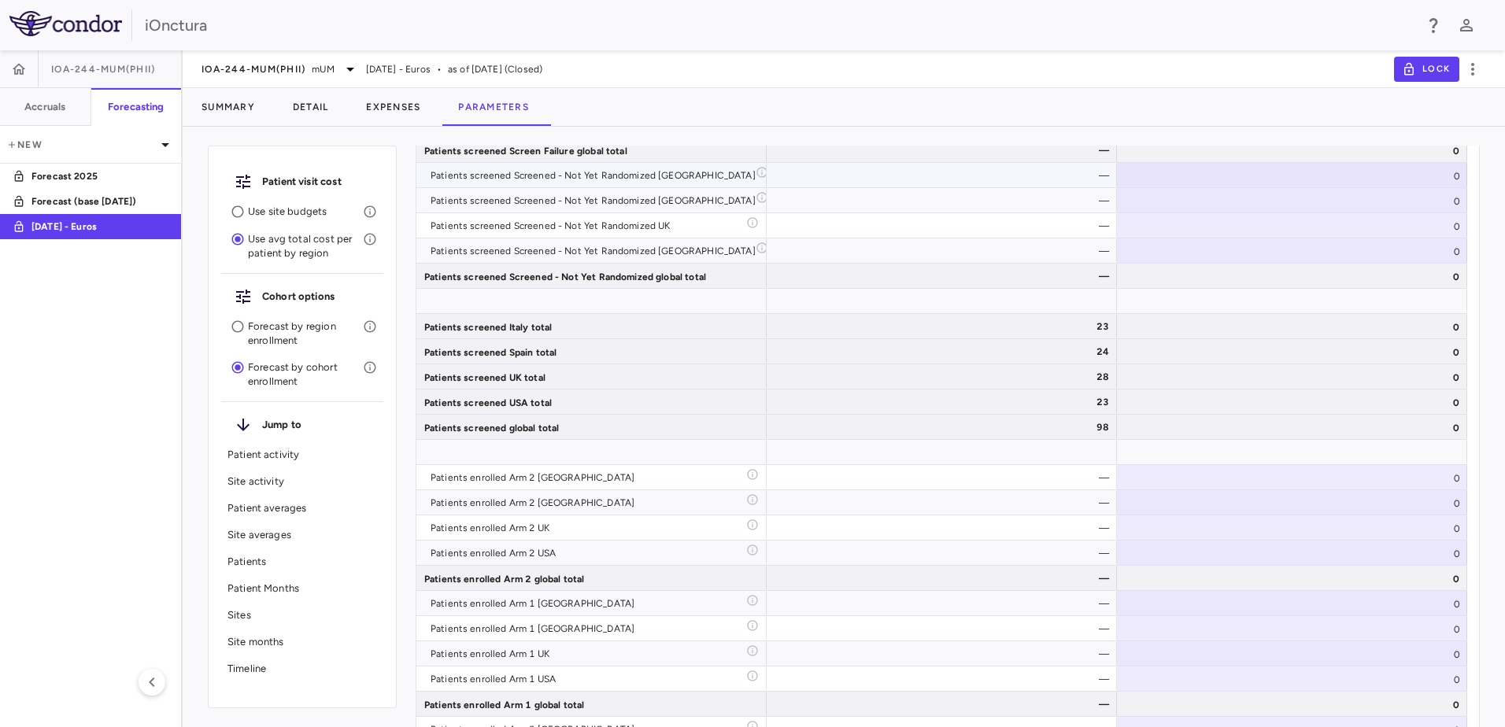
scroll to position [3070, 0]
